Goal: Task Accomplishment & Management: Use online tool/utility

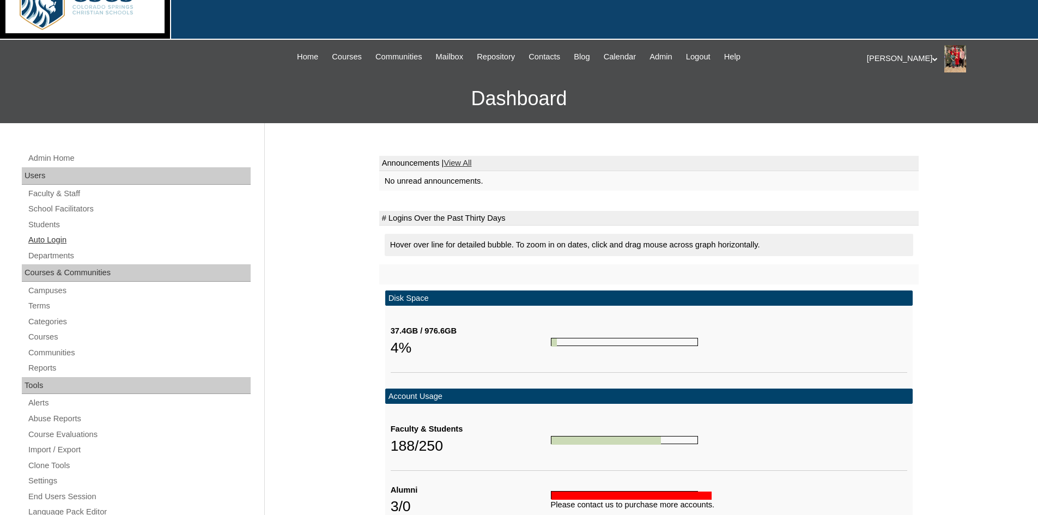
scroll to position [54, 0]
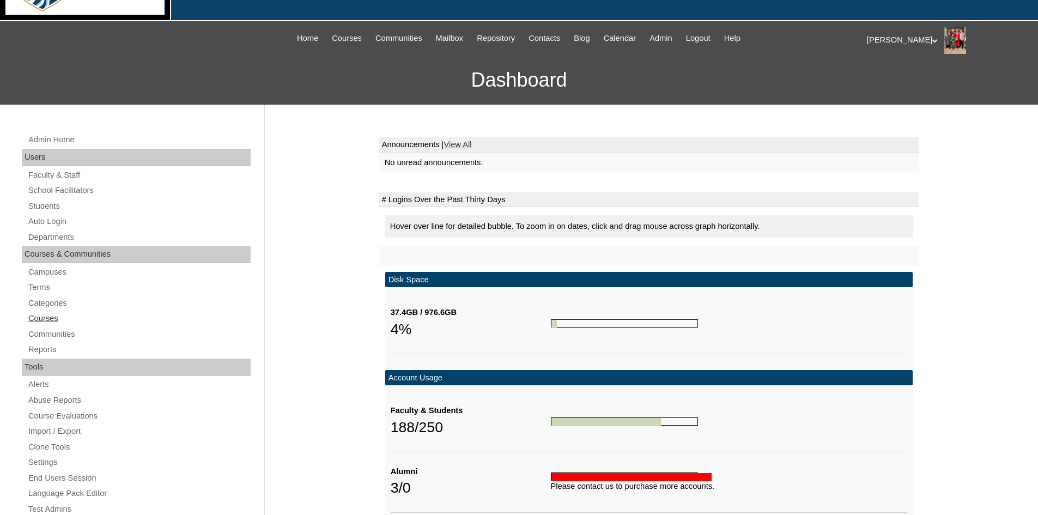
click at [32, 319] on link "Courses" at bounding box center [138, 319] width 223 height 14
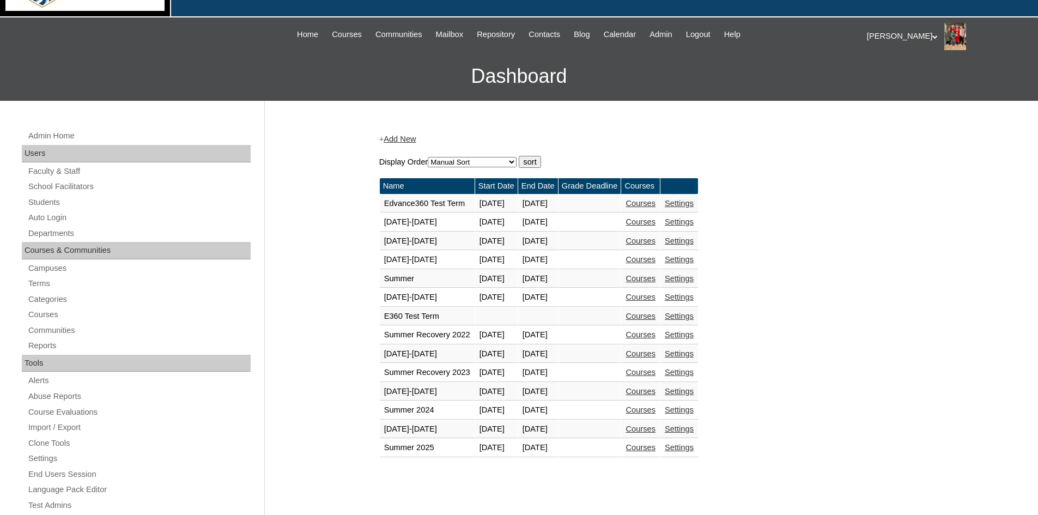
scroll to position [218, 0]
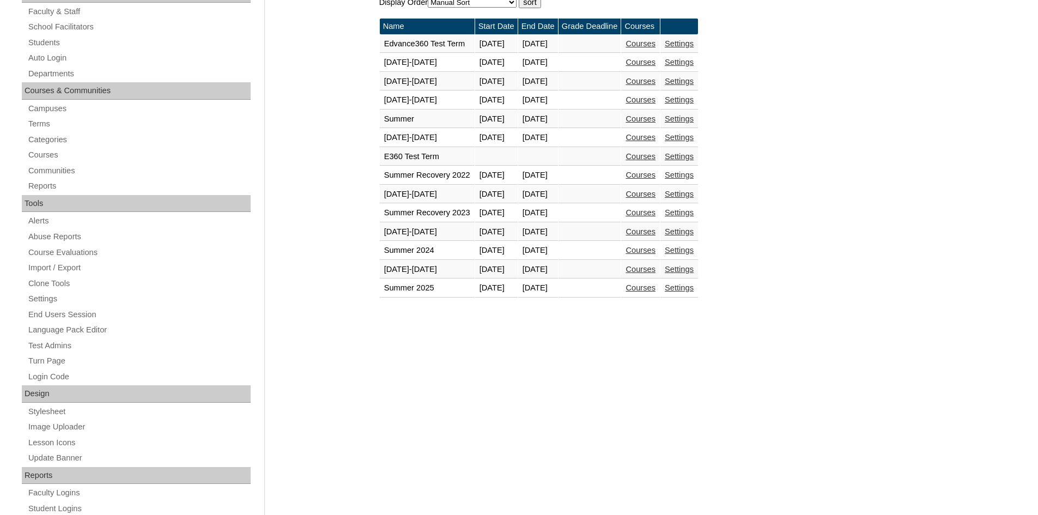
click at [656, 289] on link "Courses" at bounding box center [641, 287] width 30 height 9
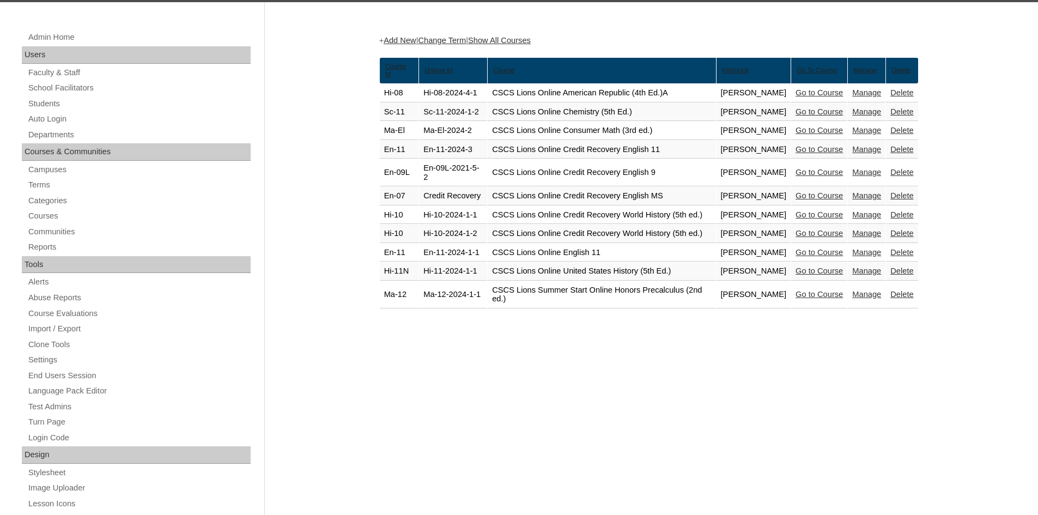
scroll to position [163, 0]
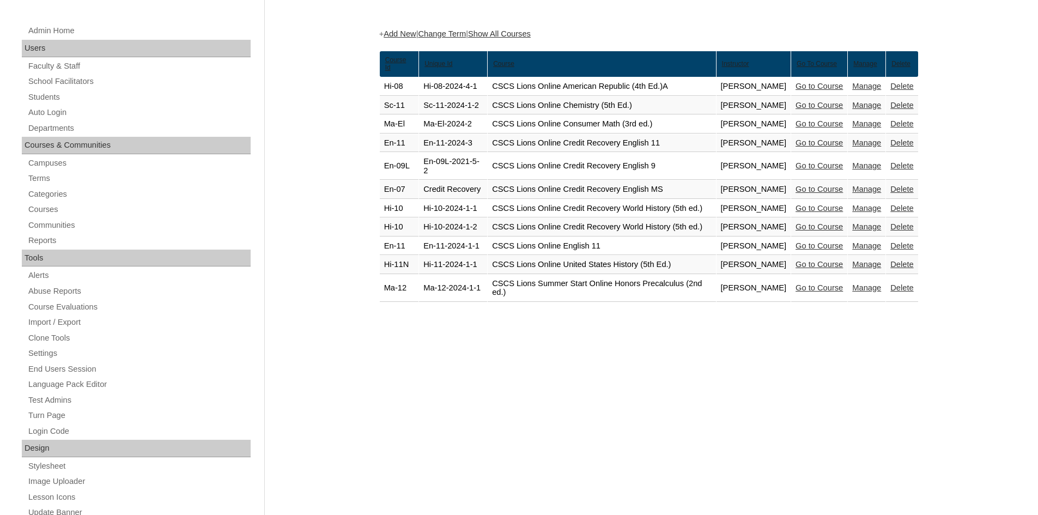
click at [870, 128] on link "Manage" at bounding box center [866, 123] width 29 height 9
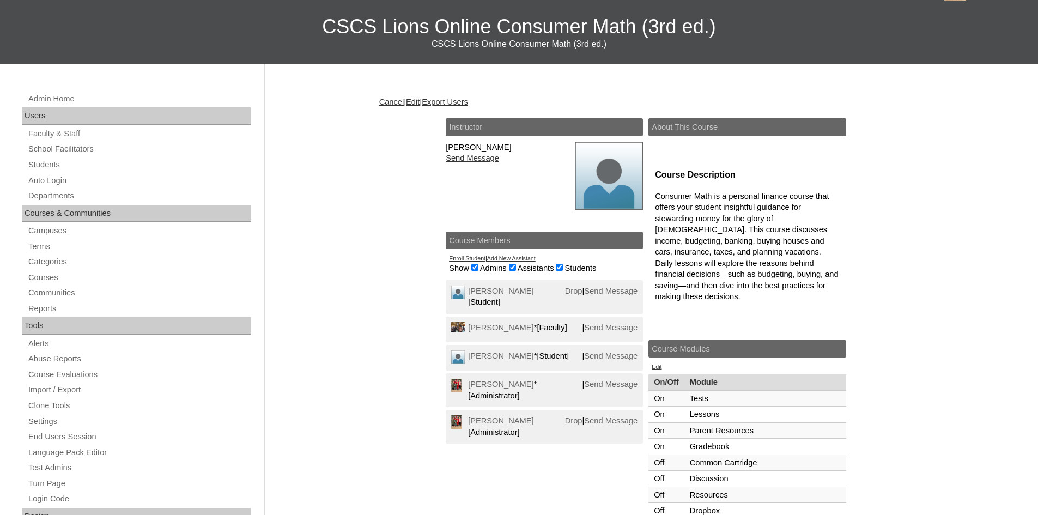
scroll to position [109, 0]
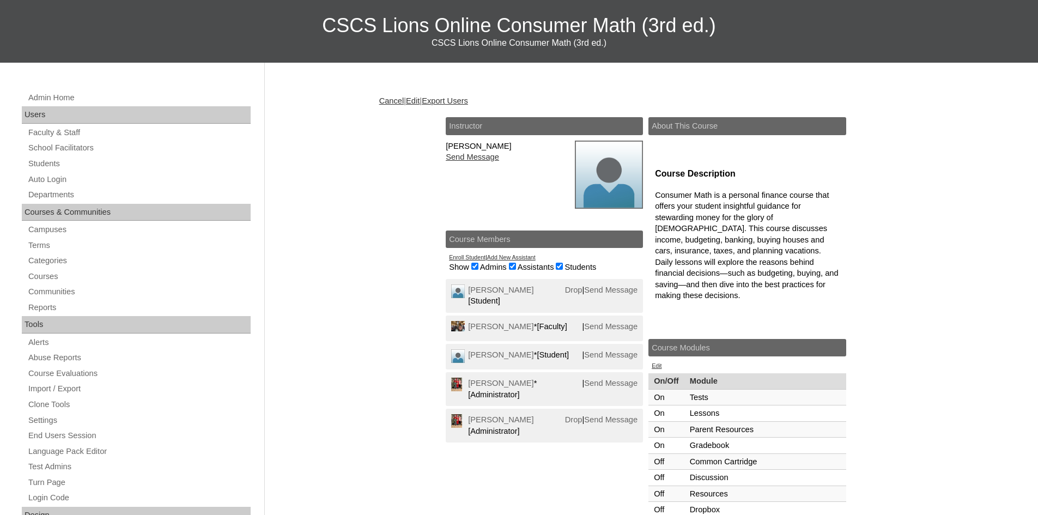
click at [420, 97] on link "Edit" at bounding box center [413, 100] width 14 height 9
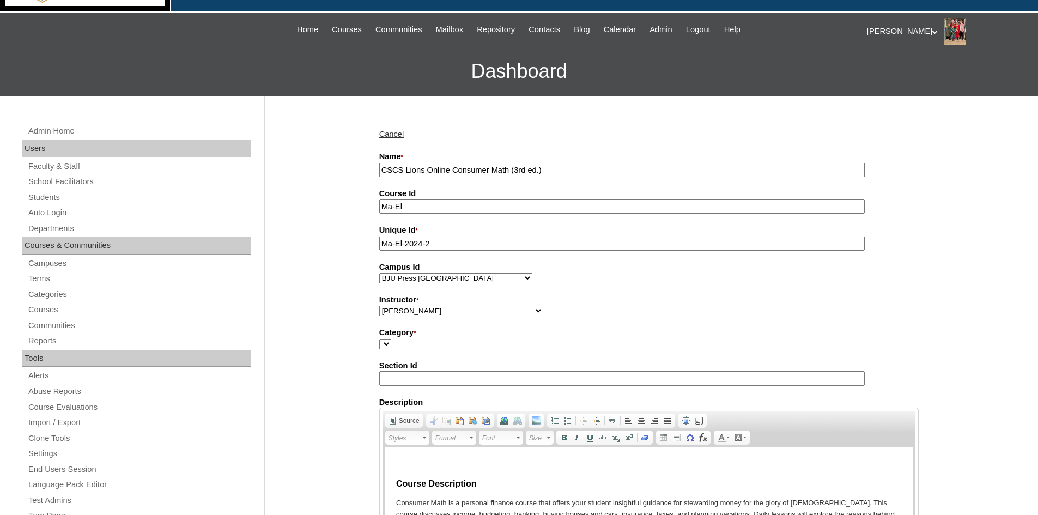
scroll to position [109, 0]
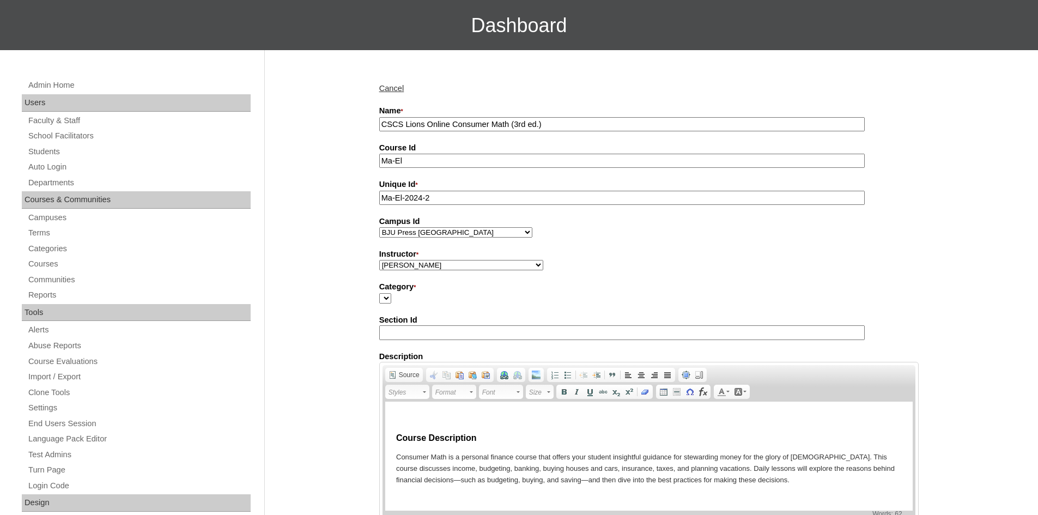
click at [487, 266] on select "[PERSON_NAME], E360 Admin, Limelight [PERSON_NAME], [PERSON_NAME], [PERSON_NAME…" at bounding box center [461, 265] width 164 height 10
select select "59642"
click at [379, 262] on select "Abriam, Mike Admin, E360 Admin, Limelight Baade, Ryan Boland, Allison Brooks, H…" at bounding box center [461, 265] width 164 height 10
click at [342, 207] on div "Admin Home Users Faculty & Staff School Facilitators Students Auto Login Depart…" at bounding box center [519, 510] width 1038 height 920
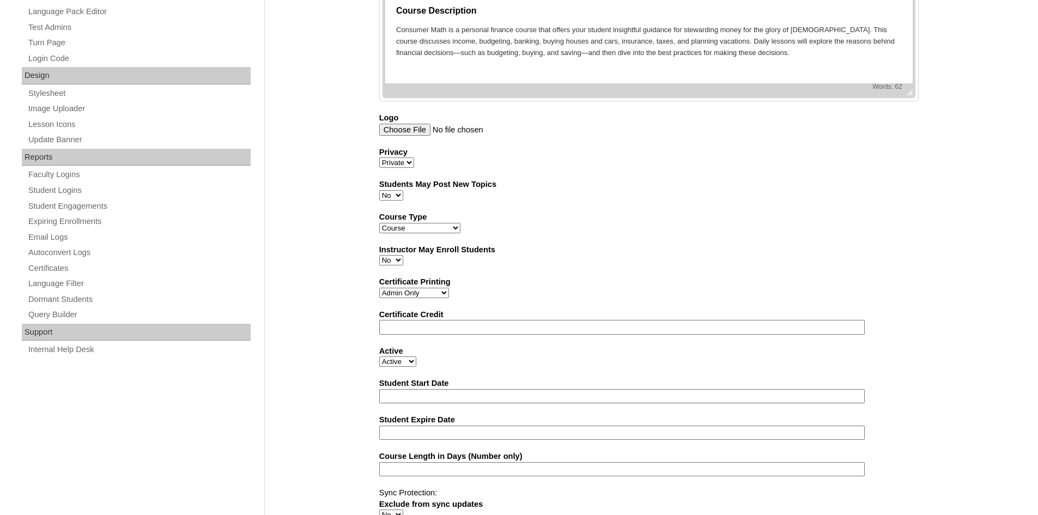
scroll to position [579, 0]
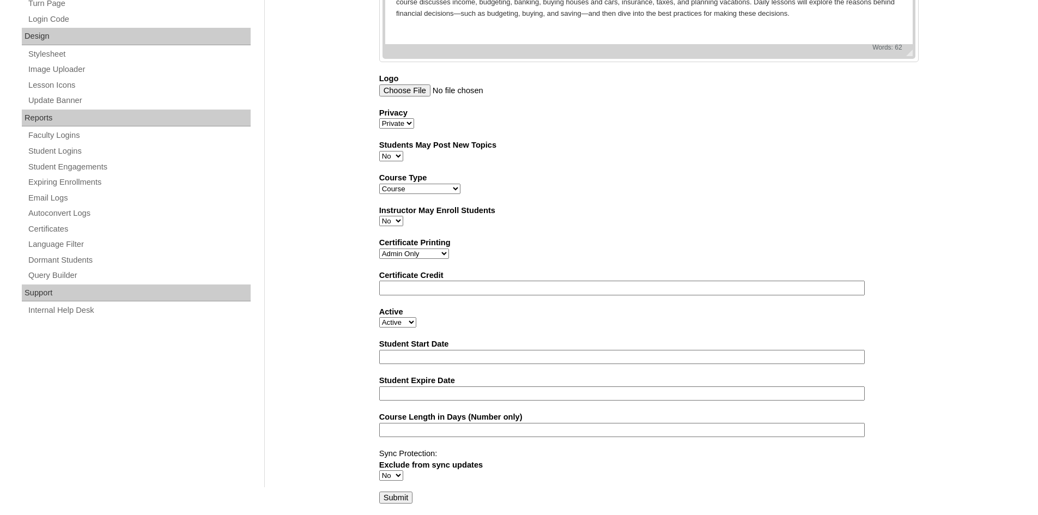
click at [401, 499] on input "Submit" at bounding box center [396, 498] width 34 height 12
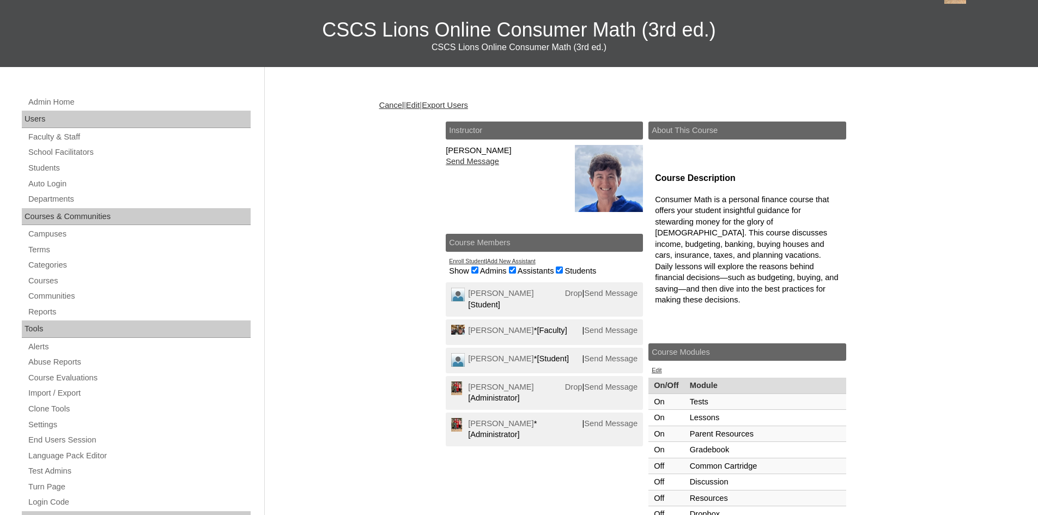
scroll to position [109, 0]
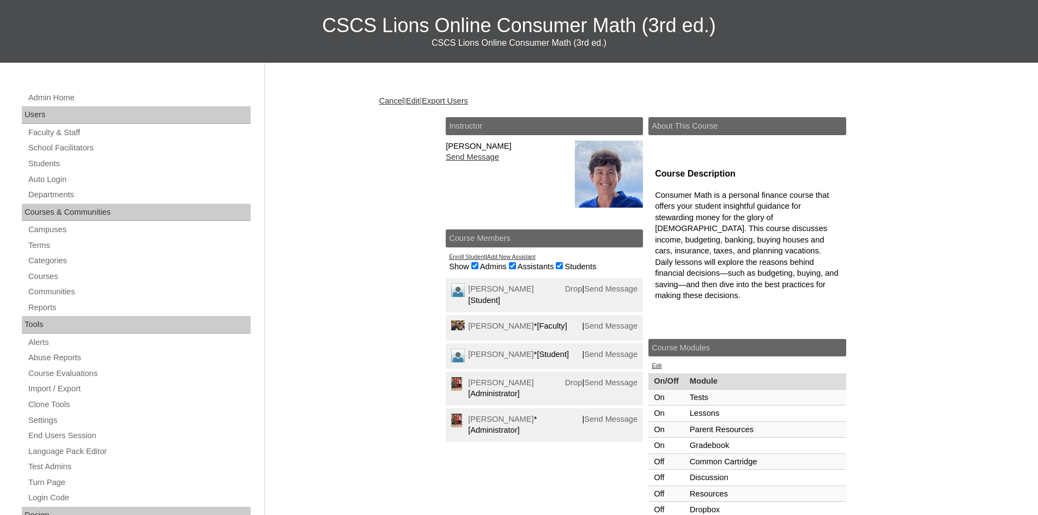
click at [566, 383] on link "Drop" at bounding box center [573, 382] width 17 height 9
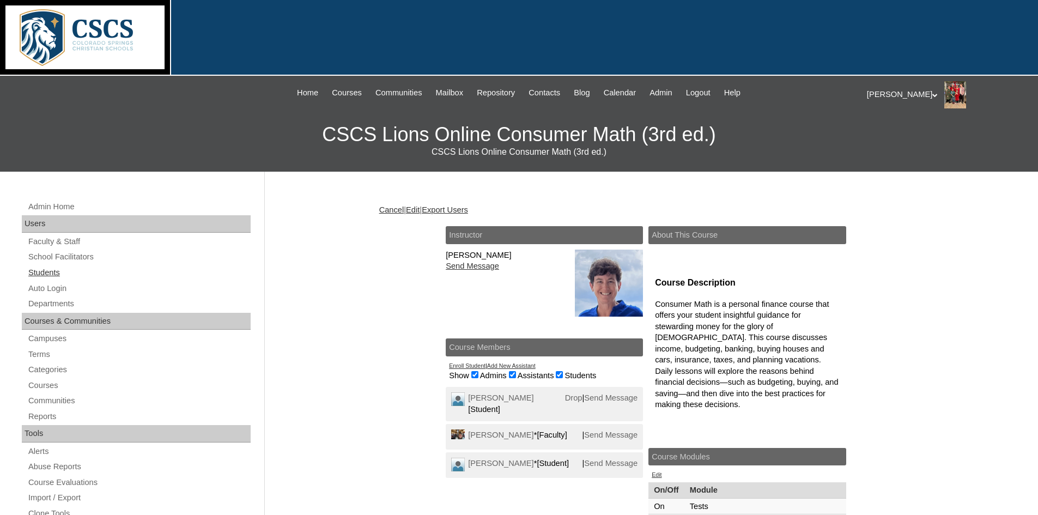
click at [54, 274] on link "Students" at bounding box center [138, 273] width 223 height 14
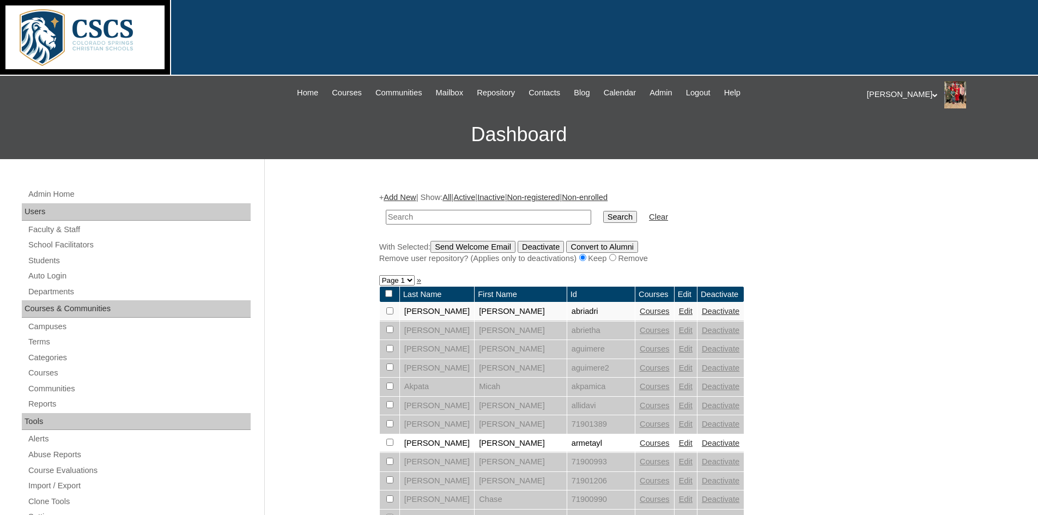
click at [412, 219] on input "text" at bounding box center [488, 217] width 205 height 15
type input "[PERSON_NAME]"
click at [603, 211] on input "Search" at bounding box center [620, 217] width 34 height 12
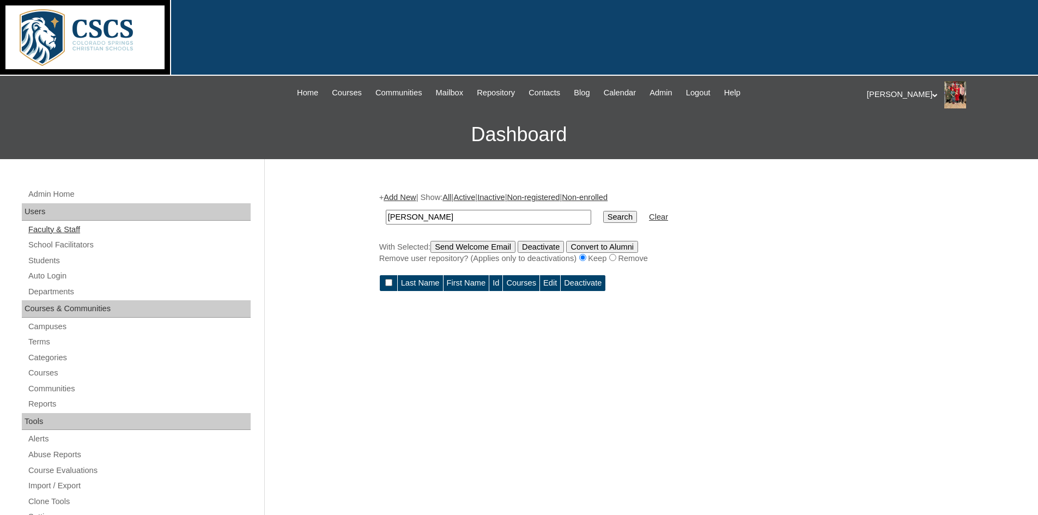
click at [69, 230] on link "Faculty & Staff" at bounding box center [138, 230] width 223 height 14
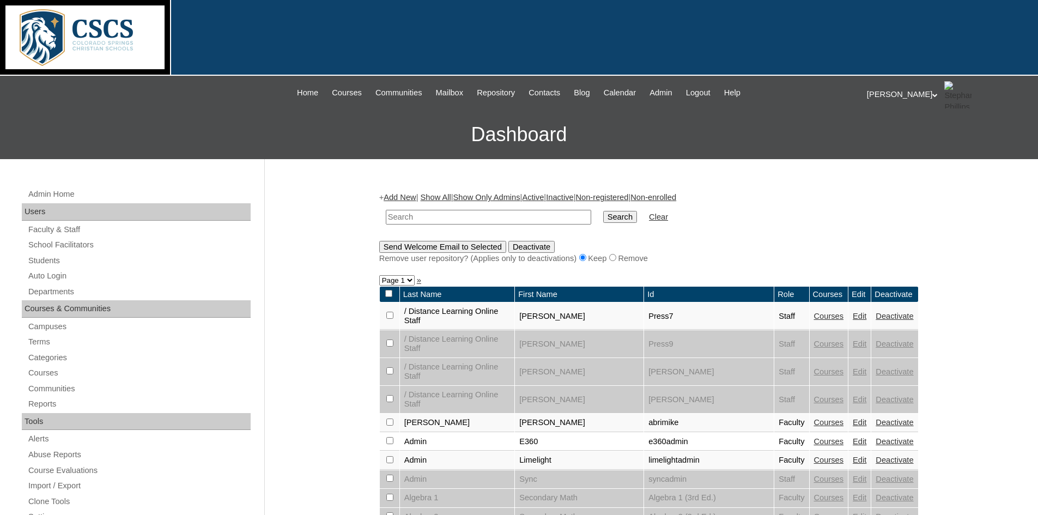
click at [429, 214] on input "text" at bounding box center [488, 217] width 205 height 15
click at [426, 217] on input "text" at bounding box center [488, 217] width 205 height 15
type input "boland"
click at [603, 211] on input "Search" at bounding box center [620, 217] width 34 height 12
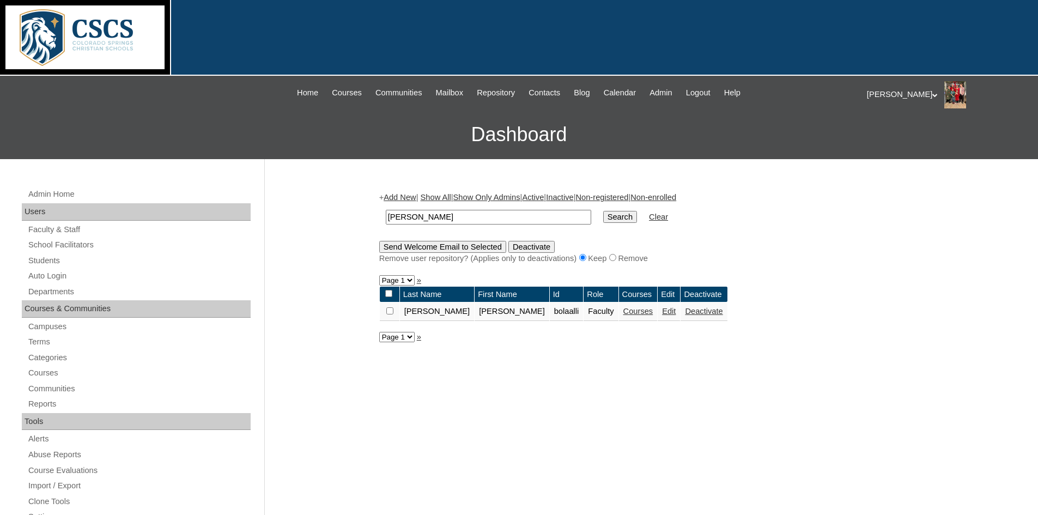
click at [623, 312] on link "Courses" at bounding box center [638, 311] width 30 height 9
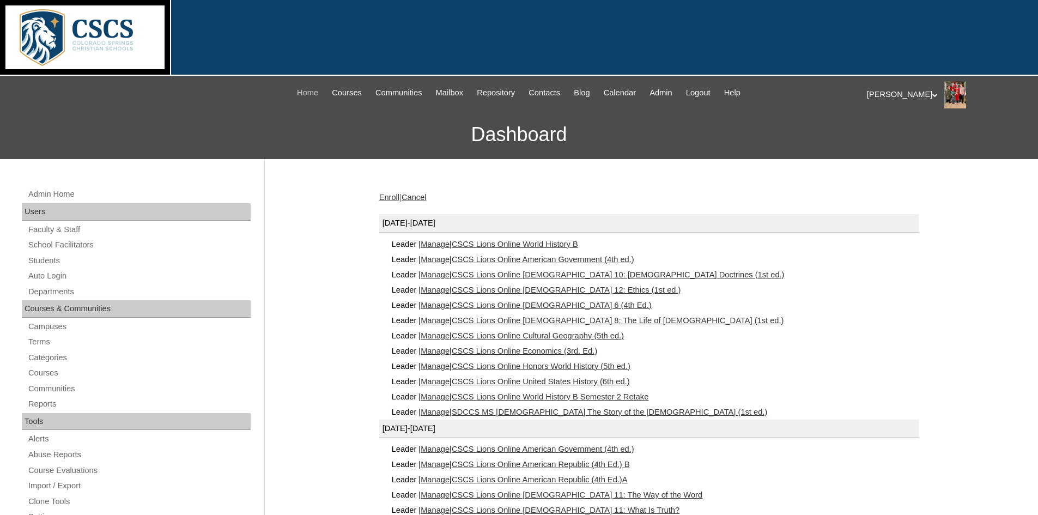
click at [297, 88] on span "Home" at bounding box center [307, 93] width 21 height 13
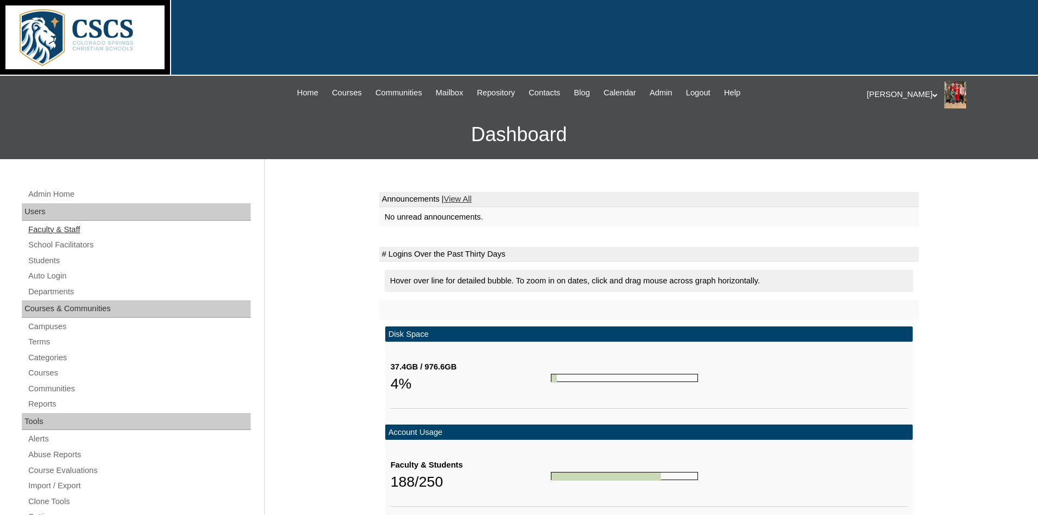
click at [60, 229] on link "Faculty & Staff" at bounding box center [138, 230] width 223 height 14
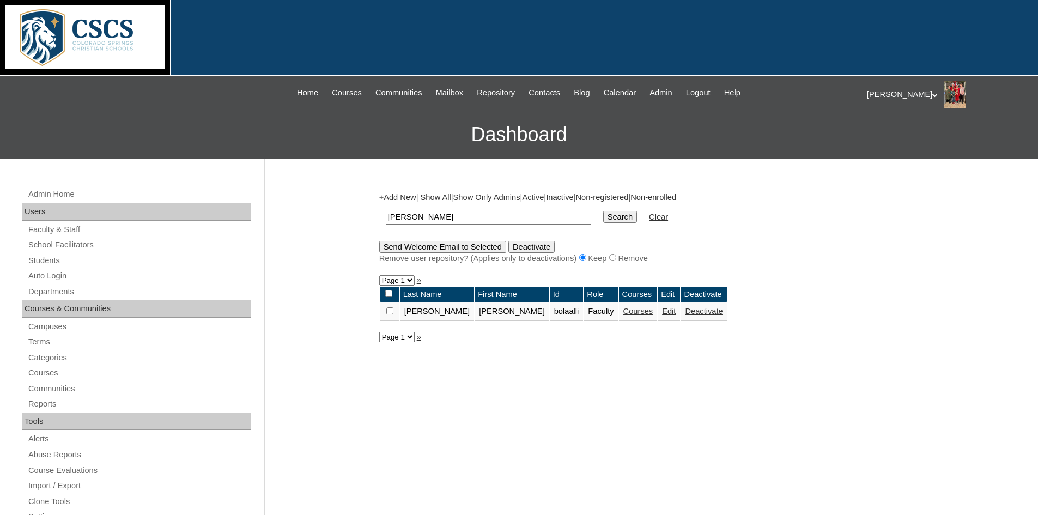
drag, startPoint x: 437, startPoint y: 215, endPoint x: 313, endPoint y: 208, distance: 123.9
type input "oliver"
click at [603, 211] on input "Search" at bounding box center [620, 217] width 34 height 12
click at [626, 315] on link "Courses" at bounding box center [641, 311] width 30 height 9
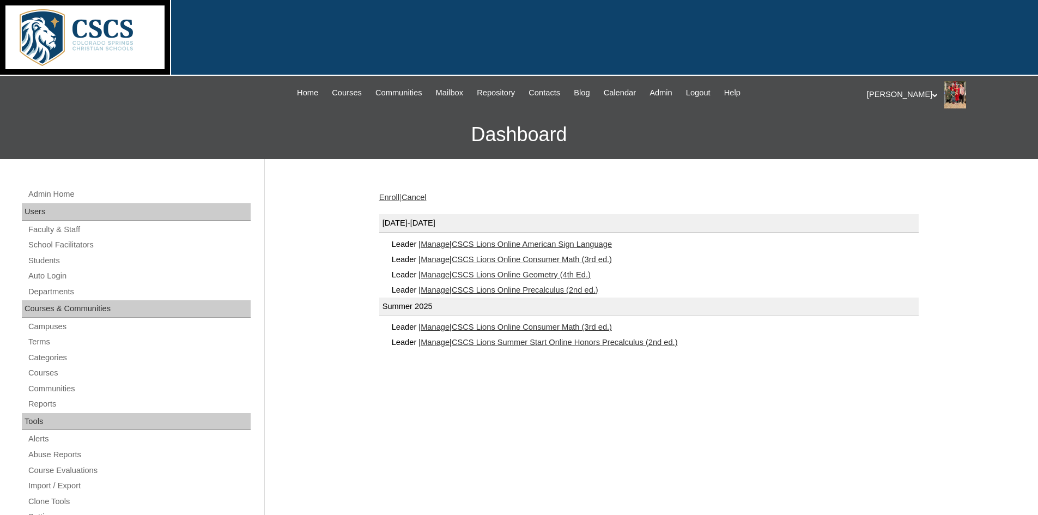
click at [561, 258] on link "CSCS Lions Online Consumer Math (3rd ed.)" at bounding box center [532, 259] width 160 height 9
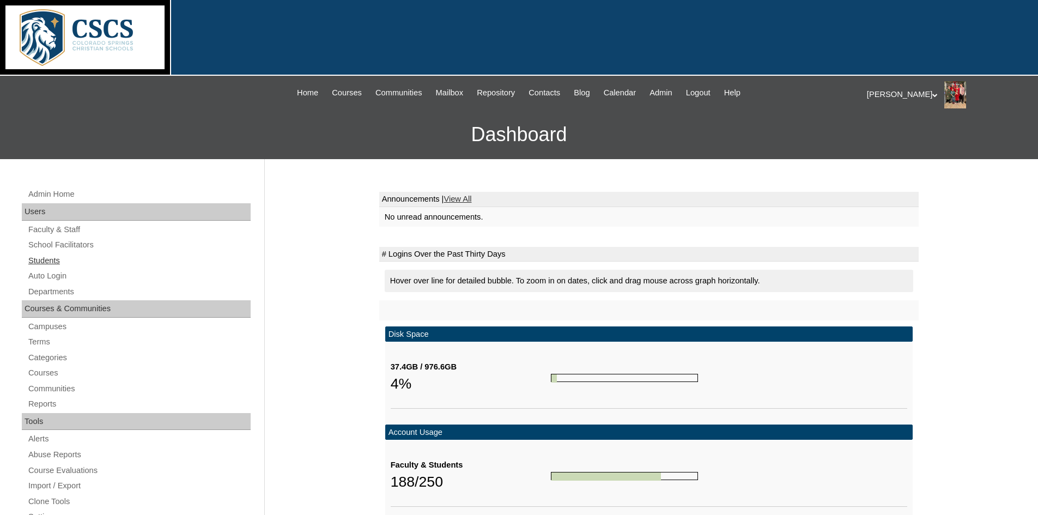
click at [56, 257] on link "Students" at bounding box center [138, 261] width 223 height 14
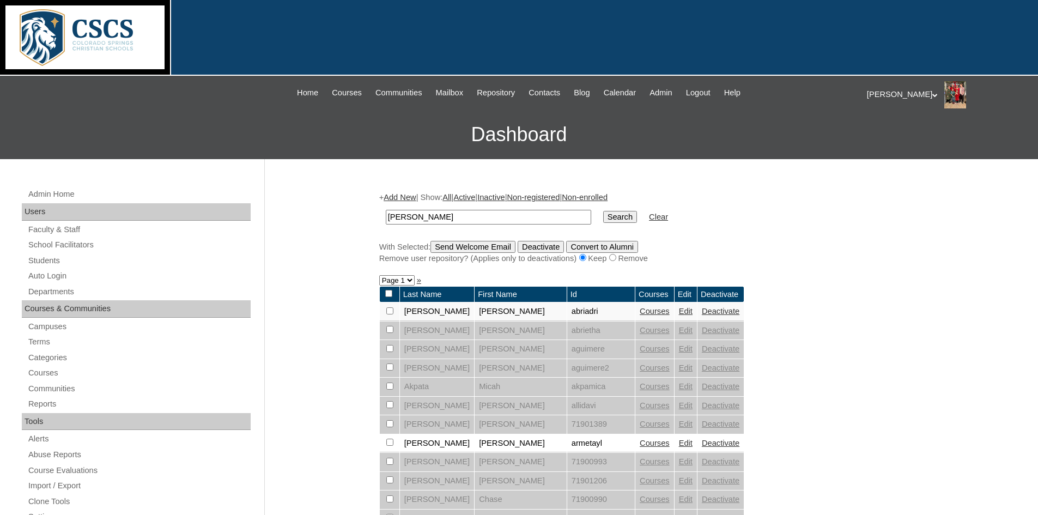
drag, startPoint x: 414, startPoint y: 218, endPoint x: 368, endPoint y: 213, distance: 46.0
type input "nimmons"
click at [603, 211] on input "Search" at bounding box center [620, 217] width 34 height 12
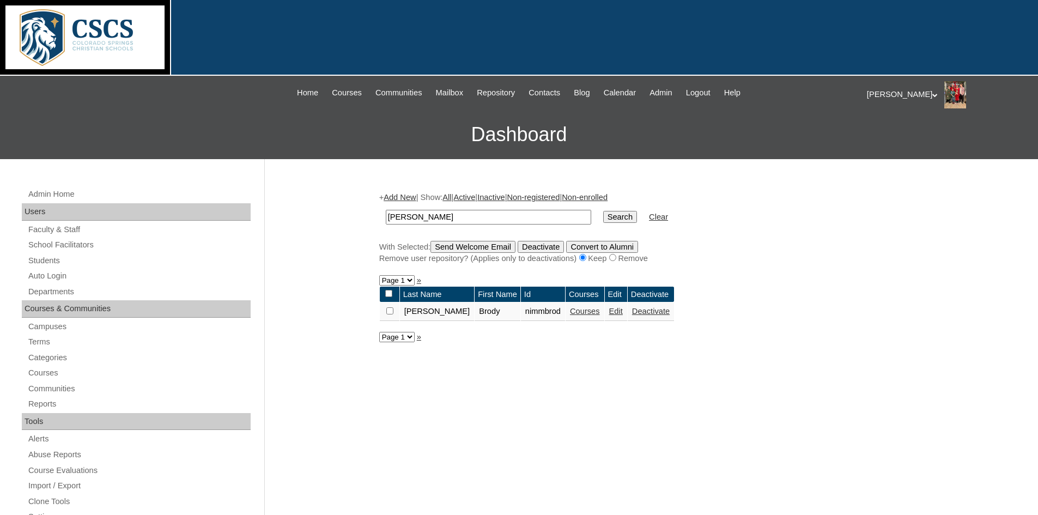
click at [570, 311] on link "Courses" at bounding box center [585, 311] width 30 height 9
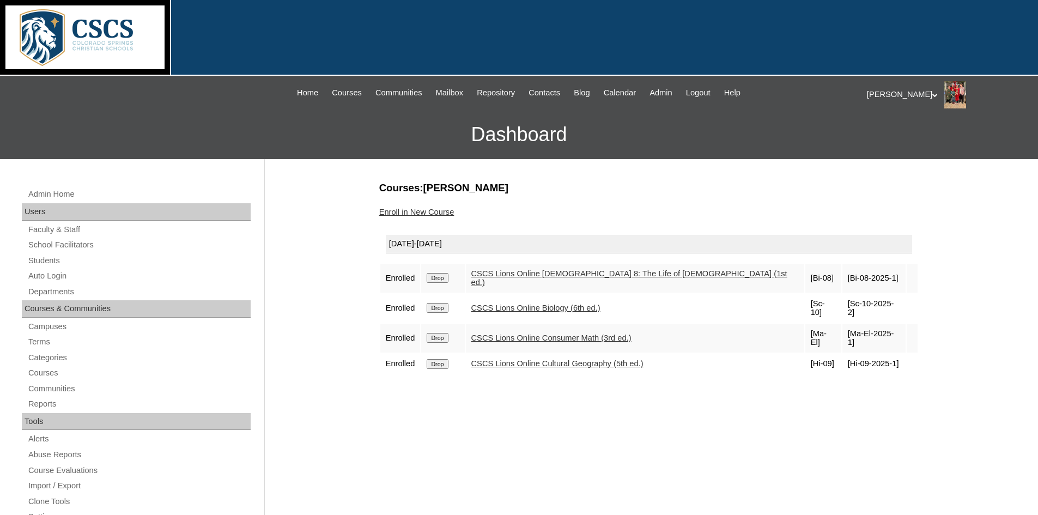
click at [57, 228] on link "Faculty & Staff" at bounding box center [138, 230] width 223 height 14
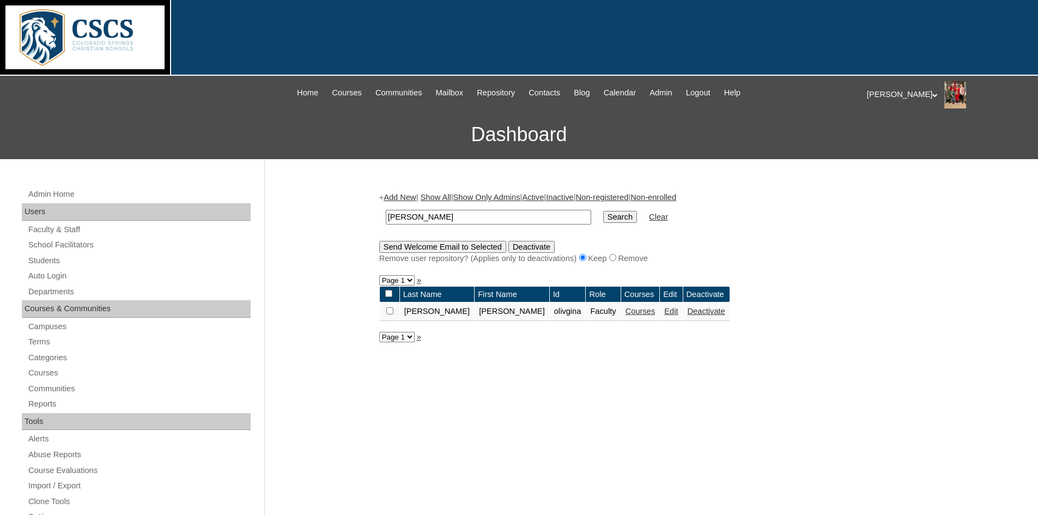
click at [626, 311] on link "Courses" at bounding box center [641, 311] width 30 height 9
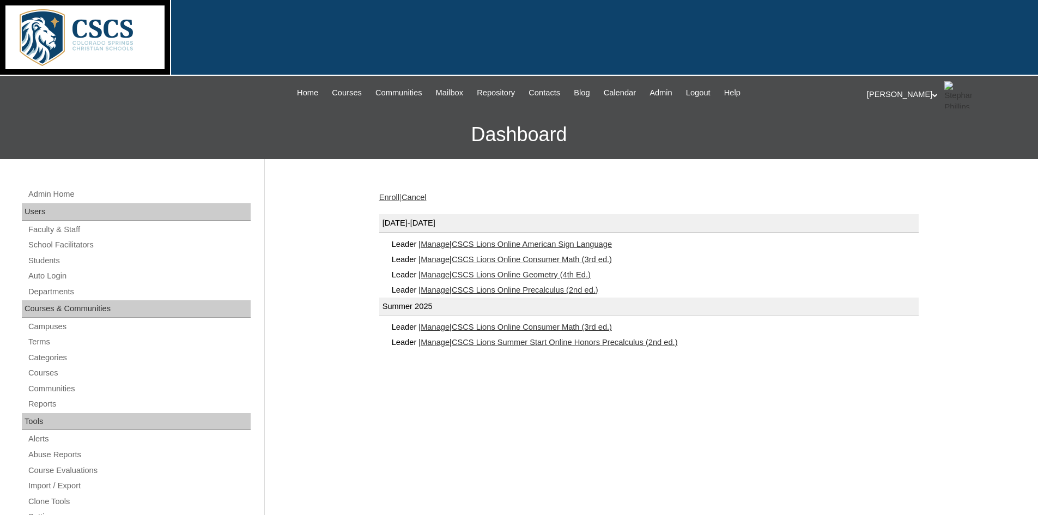
click at [523, 325] on link "CSCS Lions Online Consumer Math (3rd ed.)" at bounding box center [532, 327] width 160 height 9
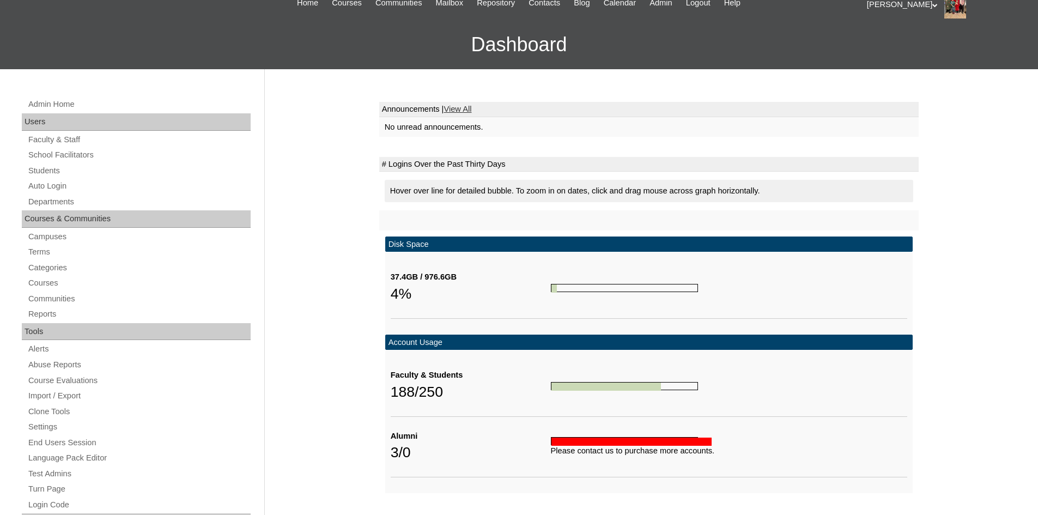
scroll to position [109, 0]
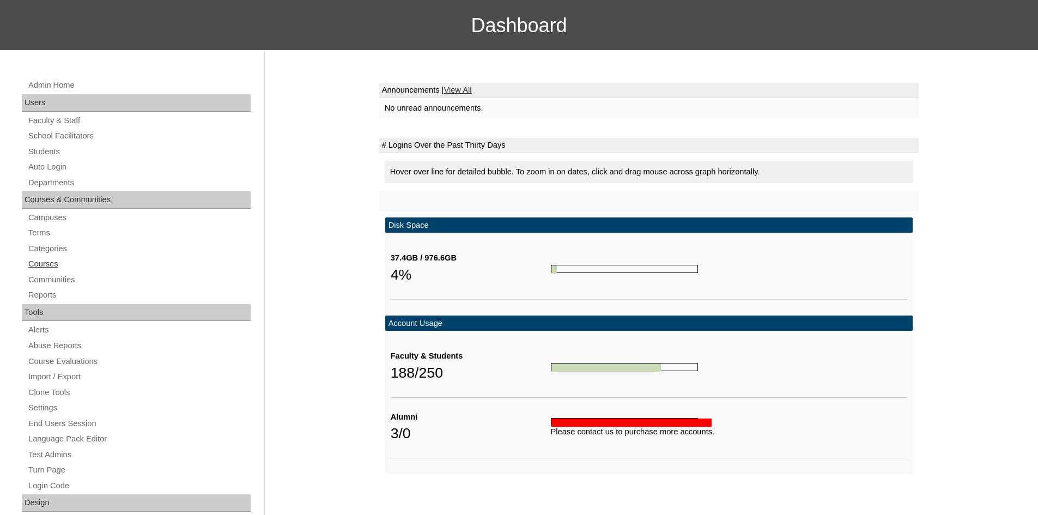
click at [45, 264] on link "Courses" at bounding box center [138, 264] width 223 height 14
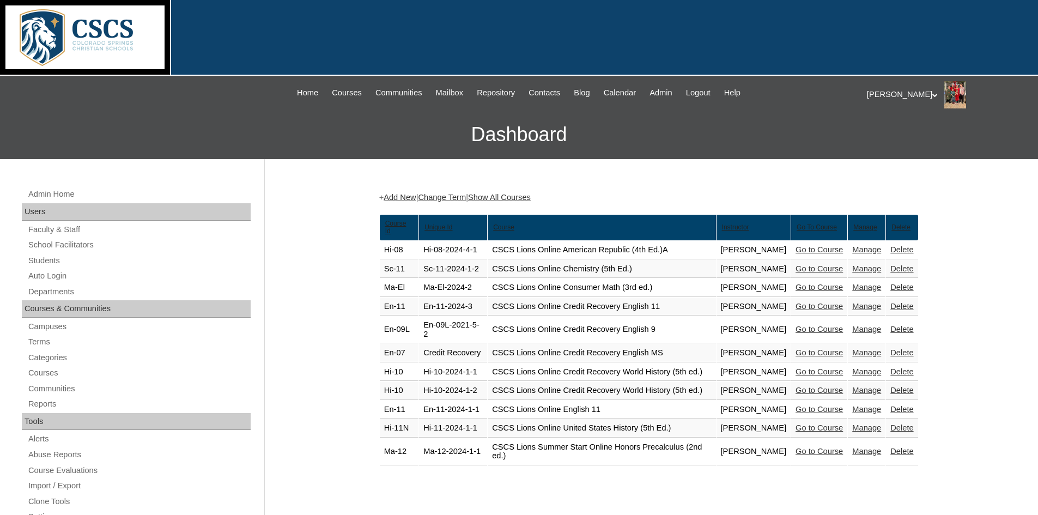
click at [531, 196] on link "Show All Courses" at bounding box center [499, 197] width 63 height 9
click at [450, 195] on link "Change Term" at bounding box center [442, 197] width 48 height 9
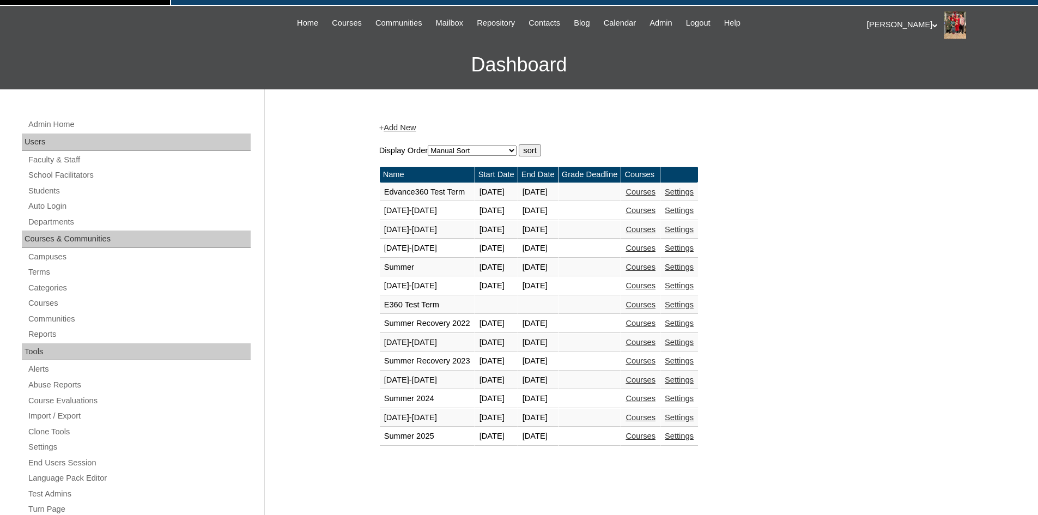
scroll to position [218, 0]
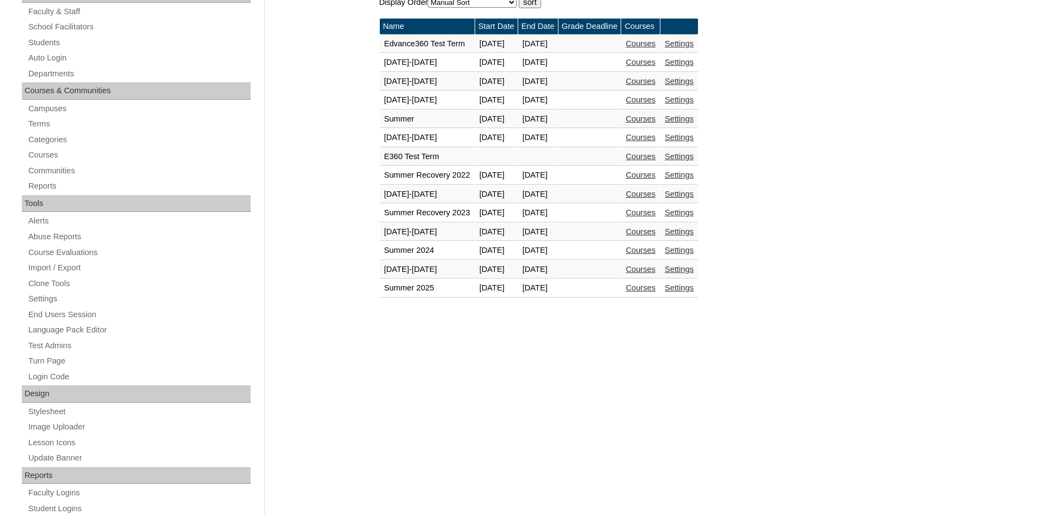
click at [656, 270] on link "Courses" at bounding box center [641, 269] width 30 height 9
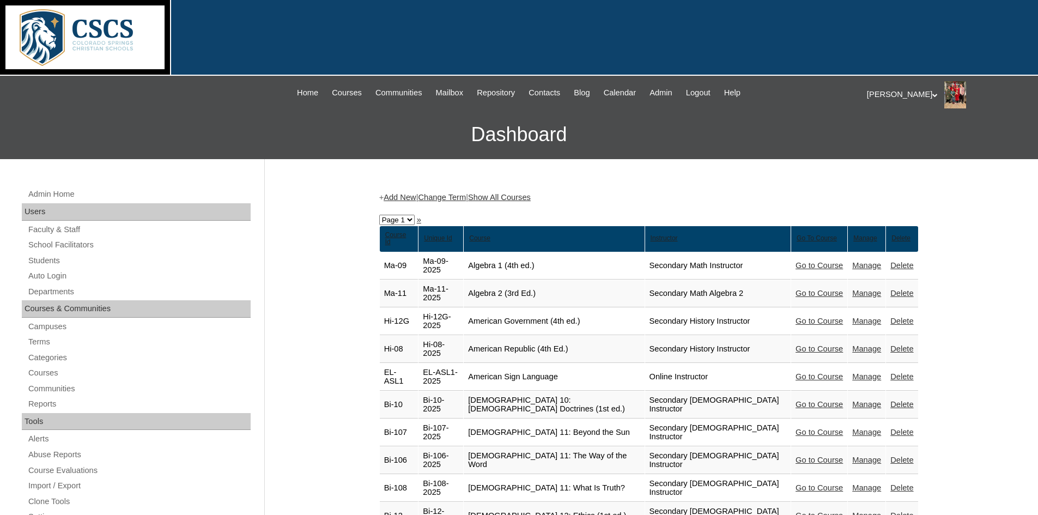
click at [529, 195] on link "Show All Courses" at bounding box center [499, 197] width 63 height 9
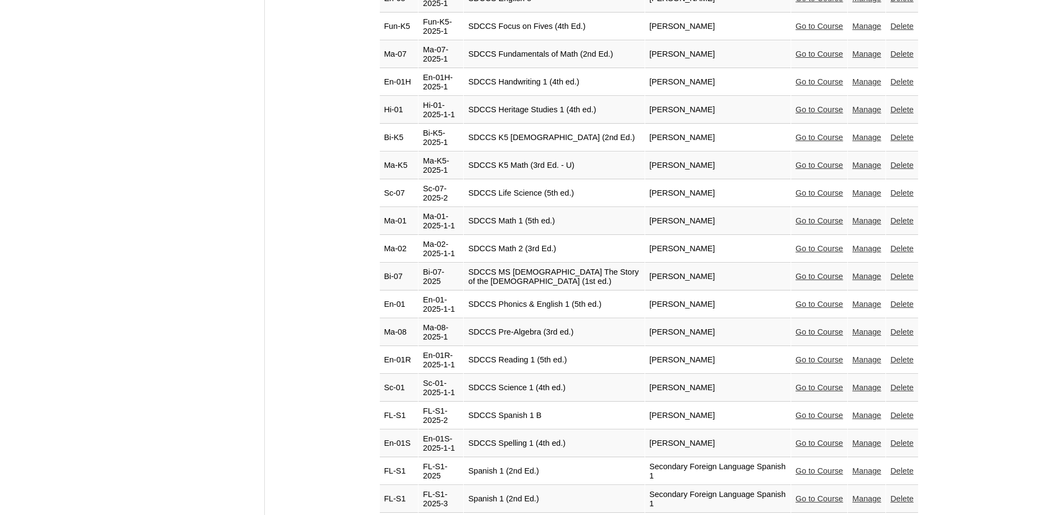
scroll to position [5337, 0]
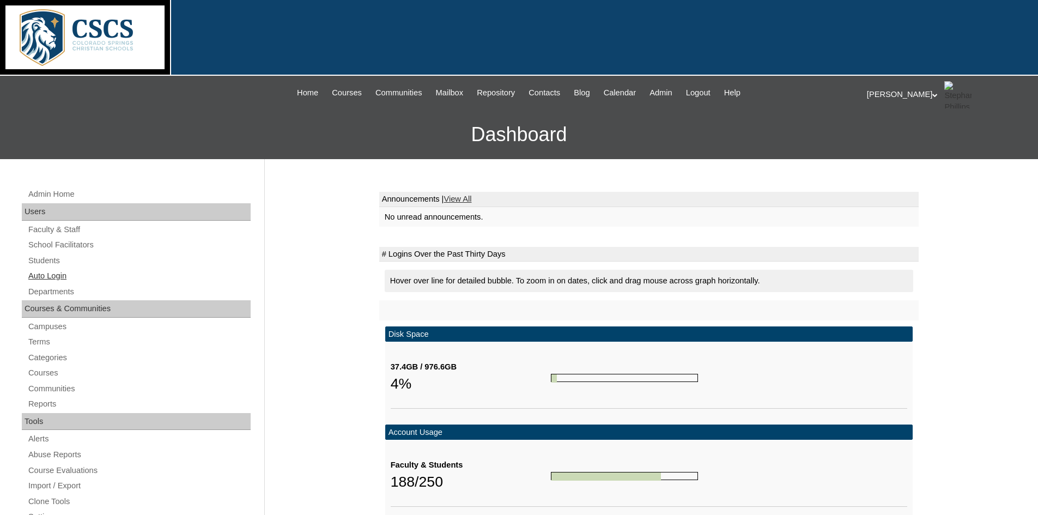
click at [51, 277] on link "Auto Login" at bounding box center [138, 276] width 223 height 14
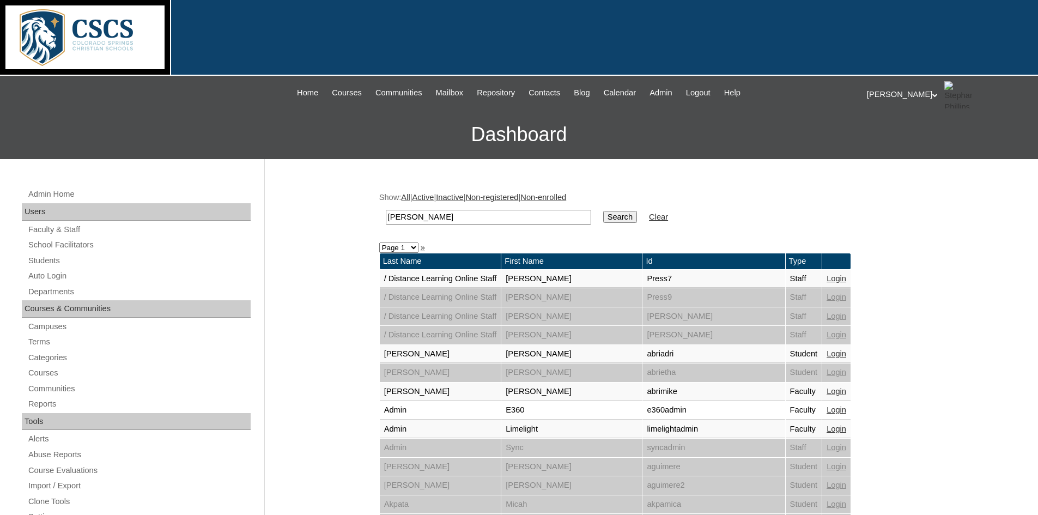
drag, startPoint x: 426, startPoint y: 219, endPoint x: 321, endPoint y: 215, distance: 104.7
type input "ga"
click at [84, 276] on link "Auto Login" at bounding box center [138, 276] width 223 height 14
drag, startPoint x: 415, startPoint y: 220, endPoint x: 344, endPoint y: 207, distance: 72.5
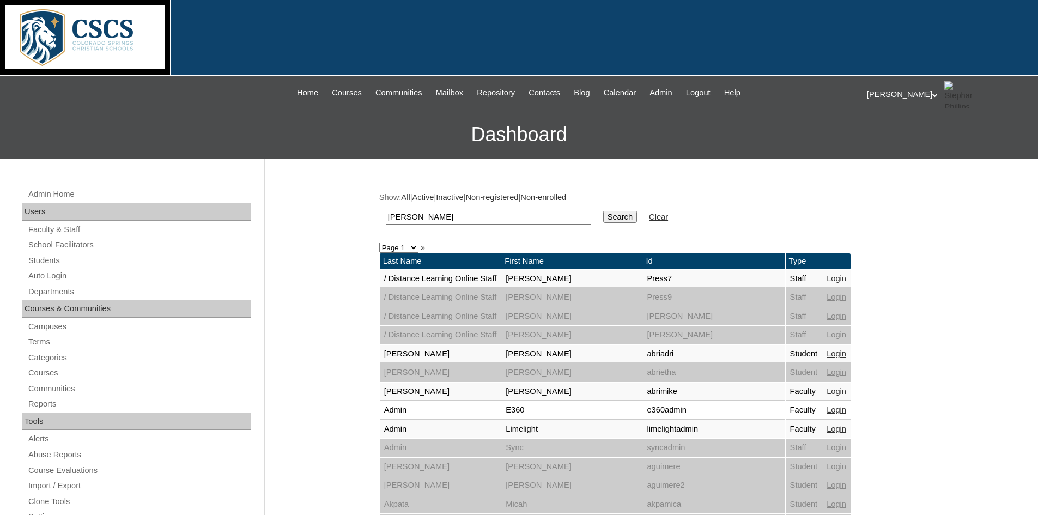
type input "garen"
click at [603, 211] on input "Search" at bounding box center [620, 217] width 34 height 12
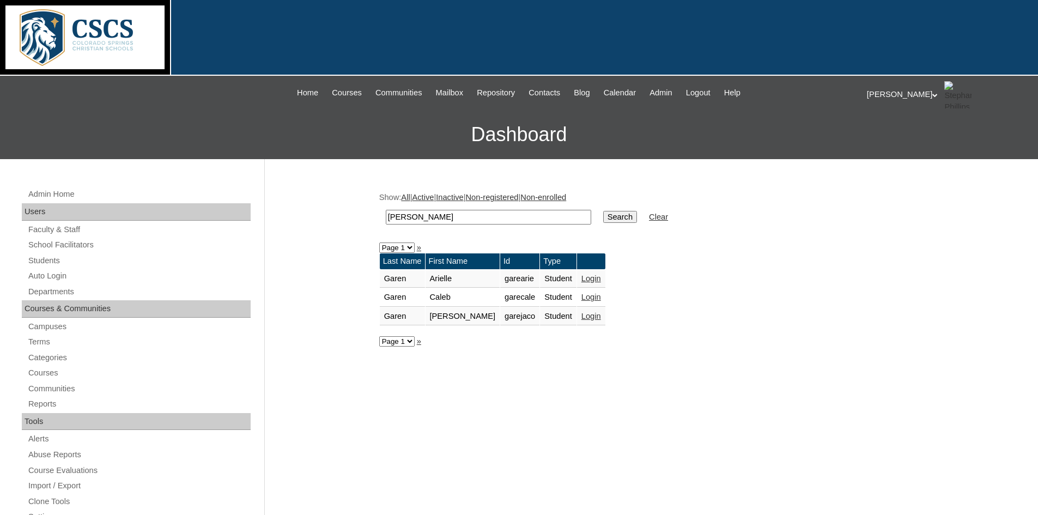
click at [582, 298] on link "Login" at bounding box center [592, 297] width 20 height 9
